Goal: Submit feedback/report problem: Submit feedback/report problem

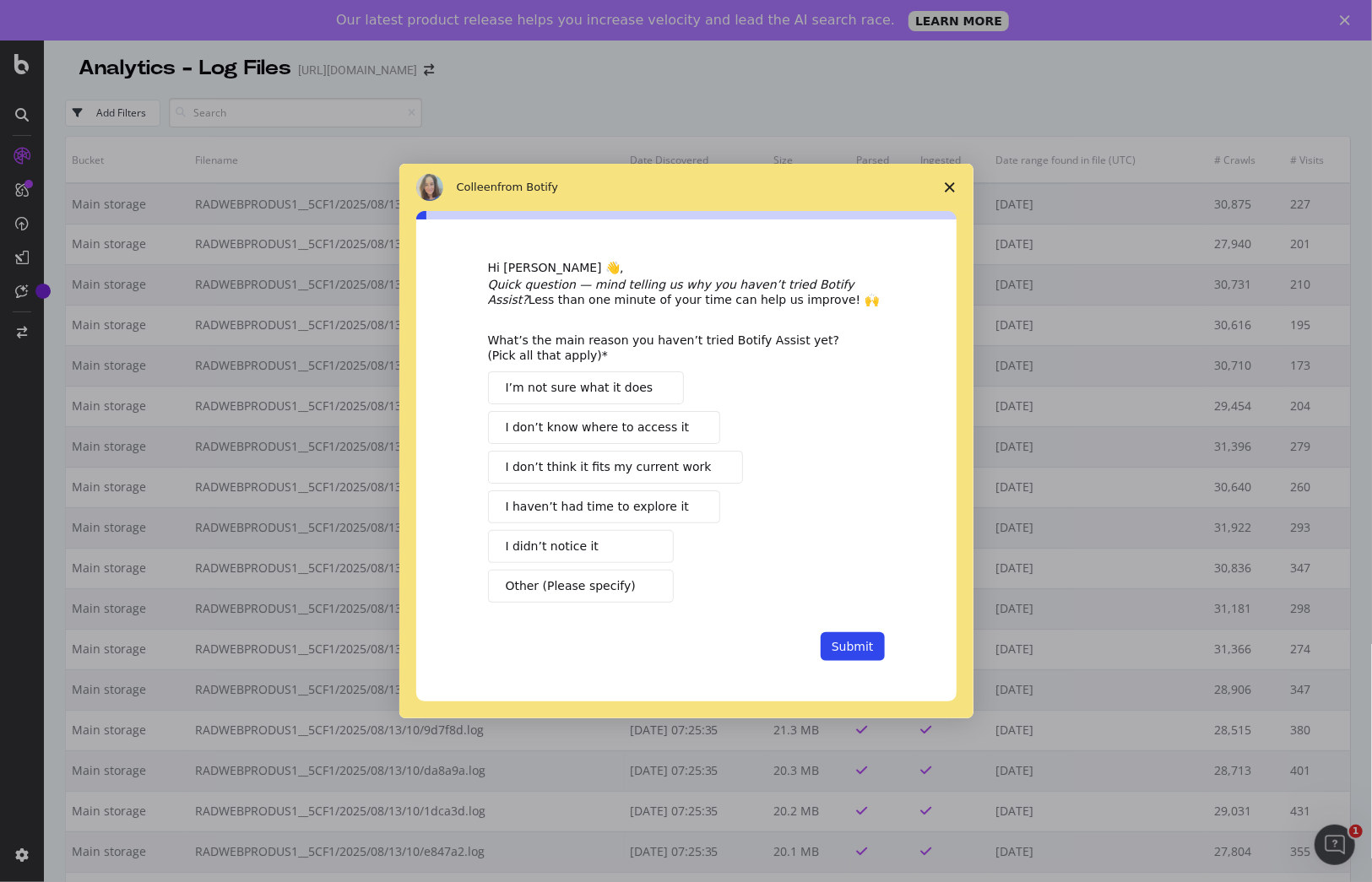
click at [589, 509] on span "I haven’t had time to explore it" at bounding box center [597, 506] width 184 height 18
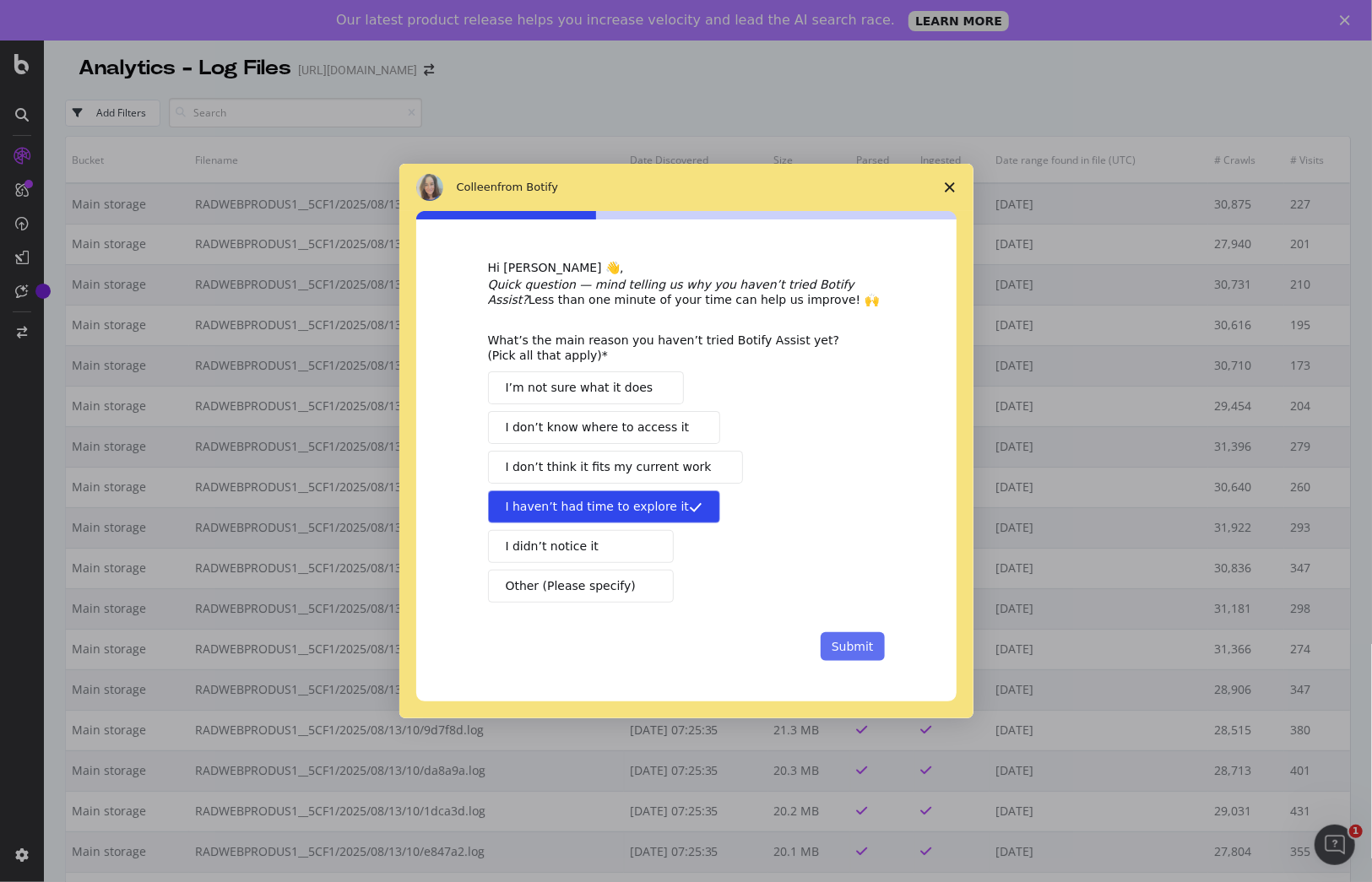
click at [858, 644] on button "Submit" at bounding box center [853, 646] width 64 height 28
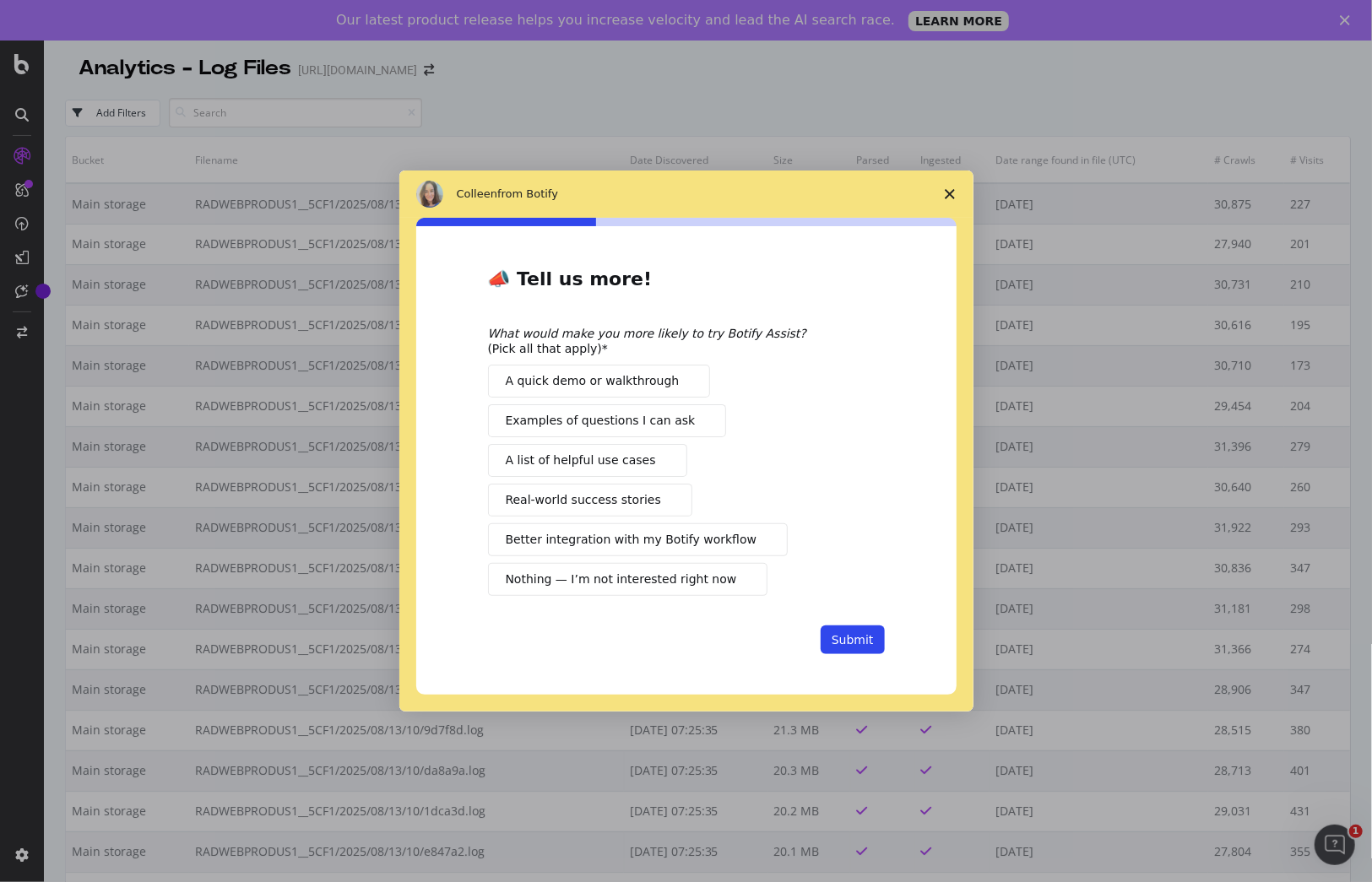
click at [568, 464] on span "A list of helpful use cases" at bounding box center [580, 460] width 151 height 18
click at [839, 636] on button "Submit" at bounding box center [853, 640] width 64 height 28
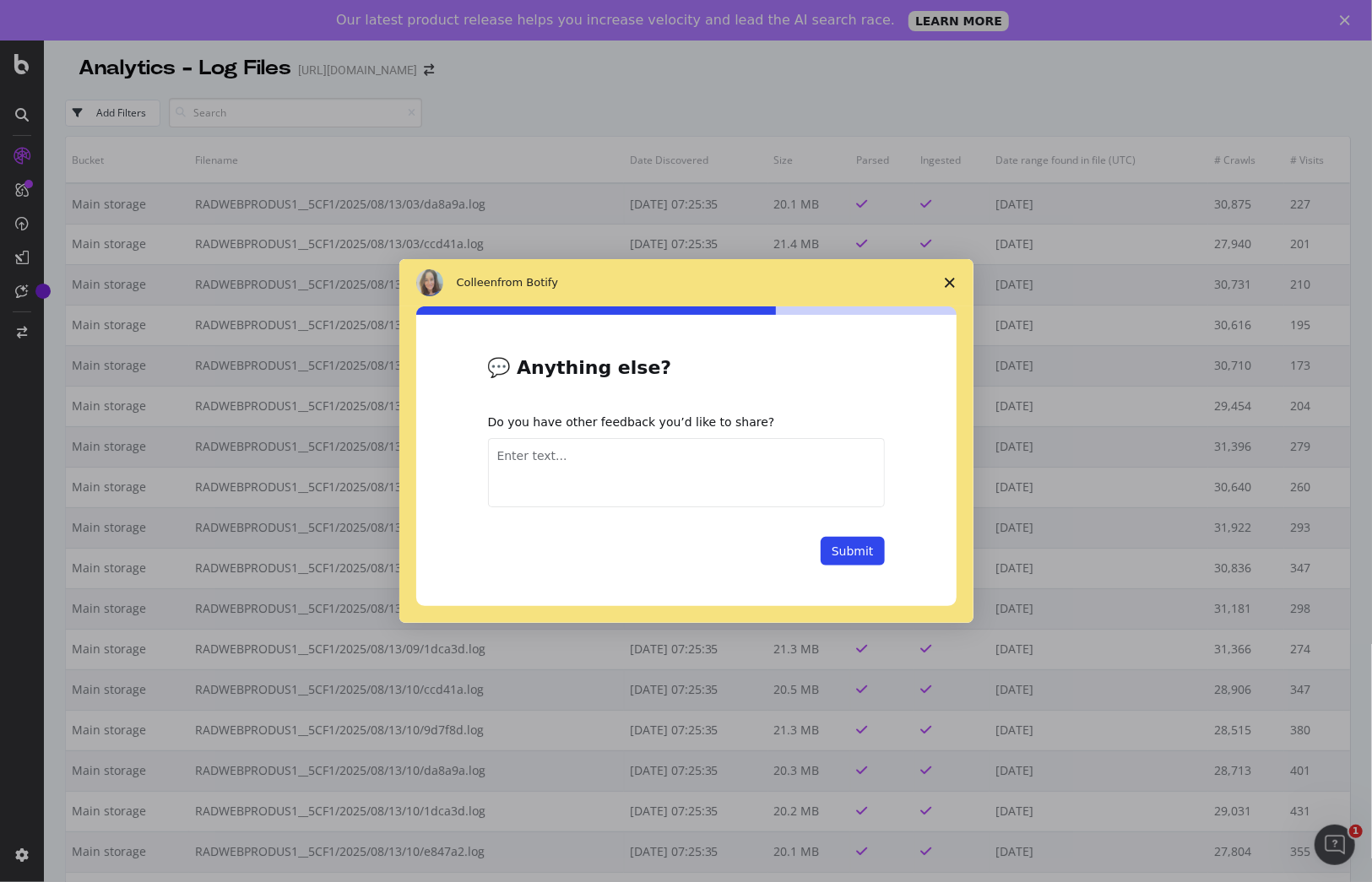
click at [567, 470] on textarea "Enter text..." at bounding box center [686, 472] width 397 height 69
click at [499, 464] on textarea "I saw it break during some demos and it ended up not being high on my priority …" at bounding box center [686, 472] width 397 height 69
click at [686, 472] on textarea "If I'm honest, I saw it break during some demos and it ended up not being high …" at bounding box center [686, 472] width 397 height 69
type textarea "If I'm honest, I saw it break during some demos and it ended up not being high …"
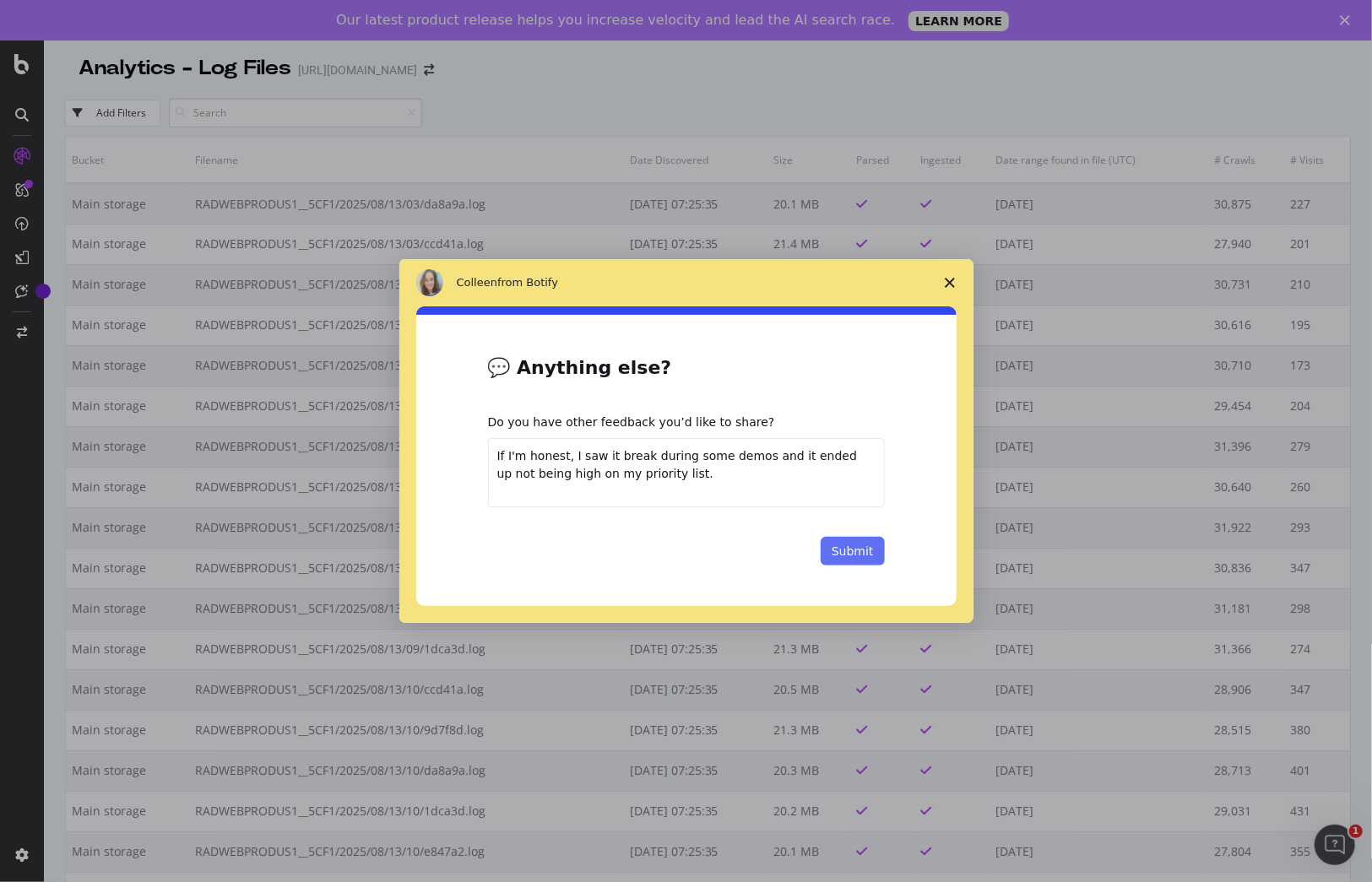
click at [863, 556] on button "Submit" at bounding box center [853, 551] width 64 height 28
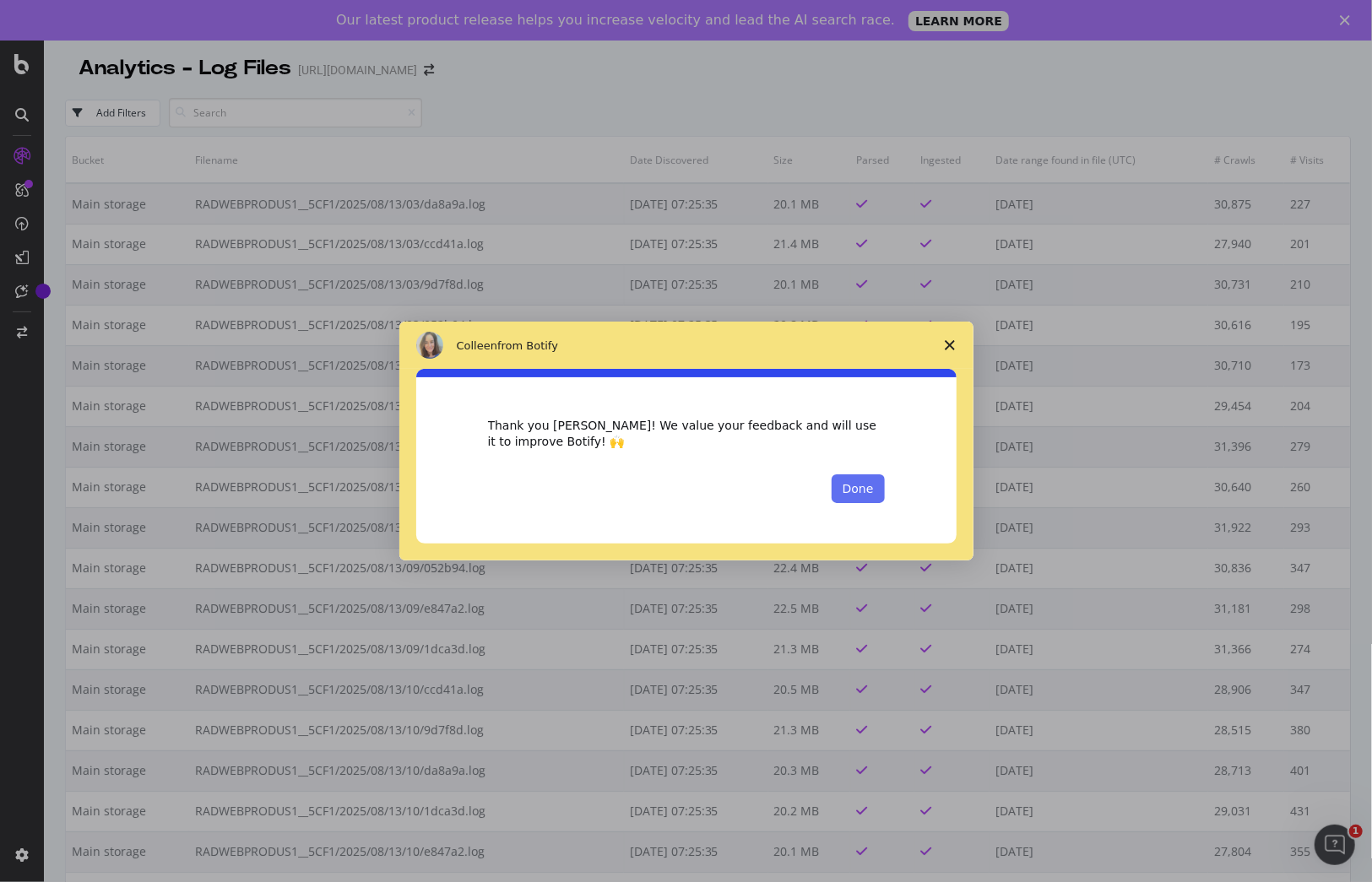
click at [862, 492] on button "Done" at bounding box center [858, 488] width 53 height 28
